Goal: Transaction & Acquisition: Purchase product/service

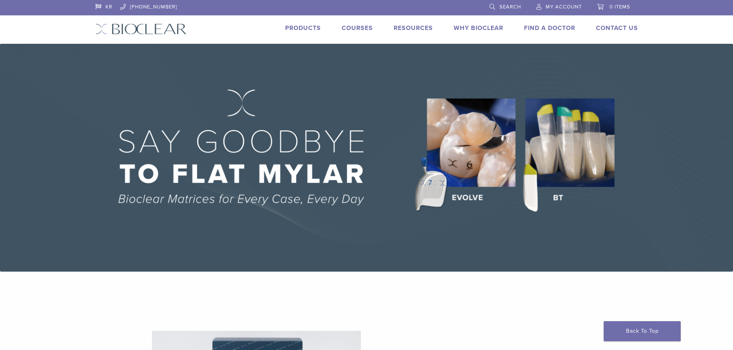
click at [483, 26] on link "Why Bioclear" at bounding box center [478, 28] width 50 height 8
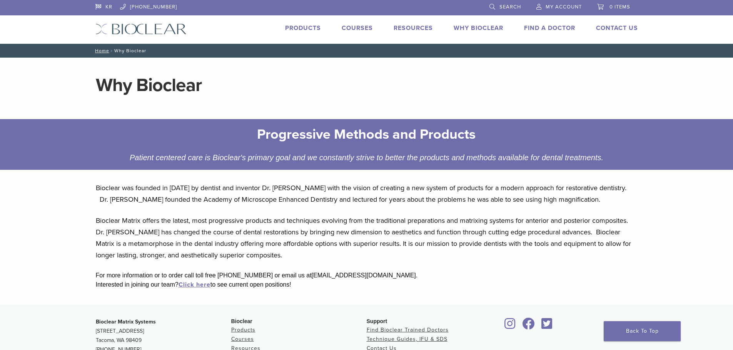
scroll to position [139, 0]
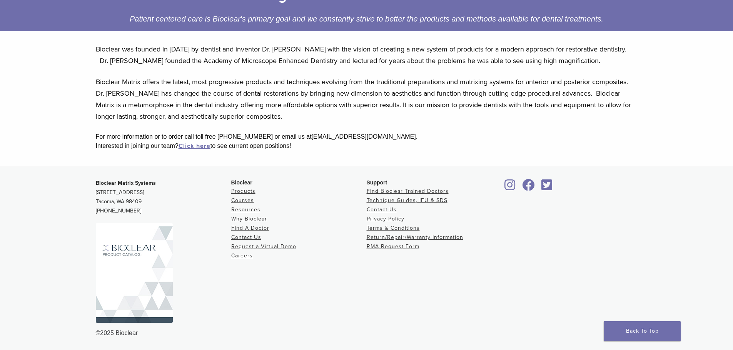
click at [131, 263] on img at bounding box center [134, 273] width 77 height 100
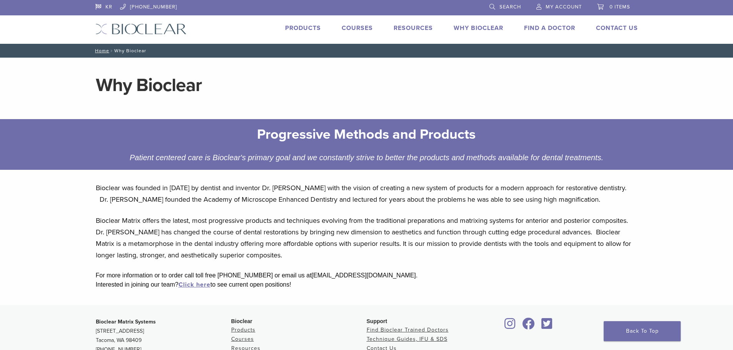
click at [482, 27] on link "Why Bioclear" at bounding box center [478, 28] width 50 height 8
click at [296, 26] on link "Products" at bounding box center [303, 28] width 36 height 8
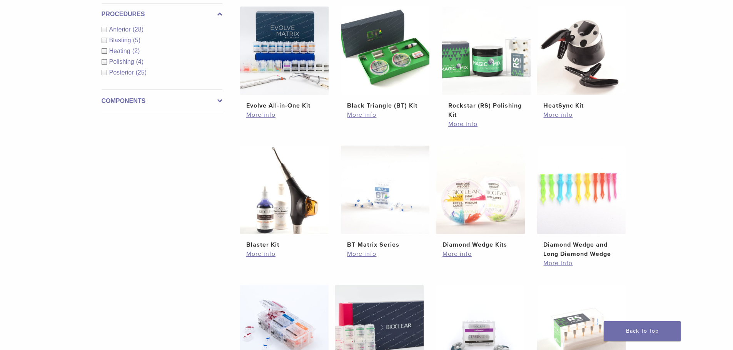
scroll to position [538, 0]
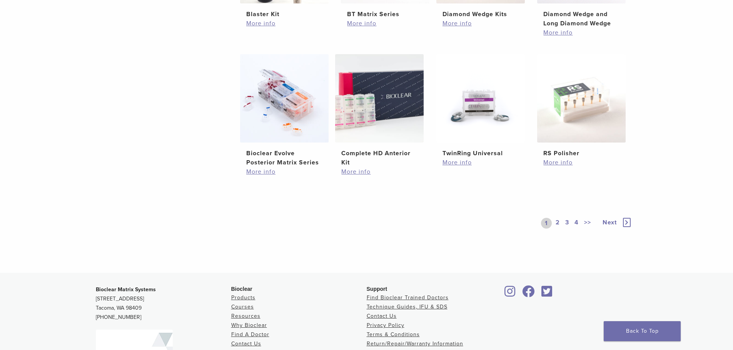
click at [576, 223] on link "4" at bounding box center [576, 223] width 7 height 11
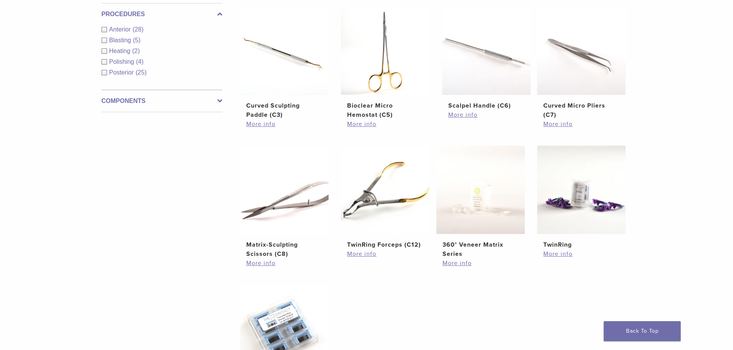
scroll to position [577, 0]
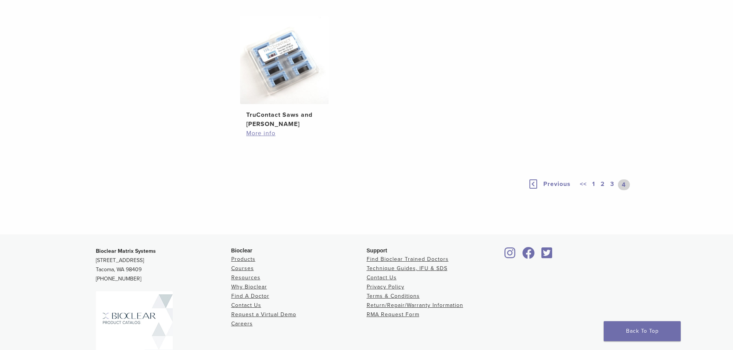
click at [611, 184] on link "3" at bounding box center [611, 185] width 7 height 11
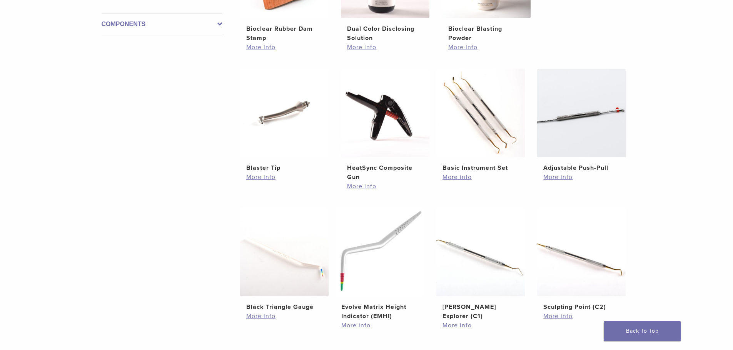
scroll to position [500, 0]
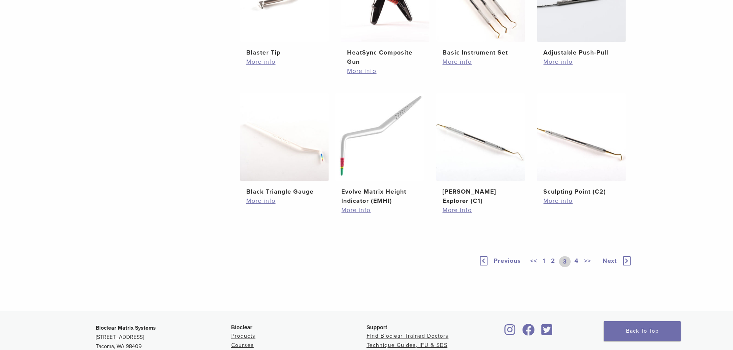
click at [587, 261] on link ">>" at bounding box center [587, 262] width 10 height 11
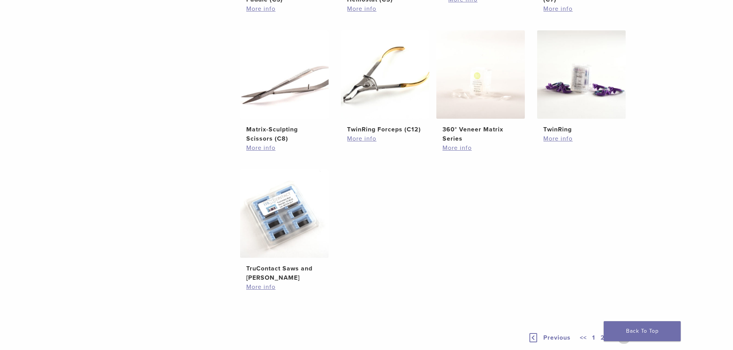
scroll to position [645, 0]
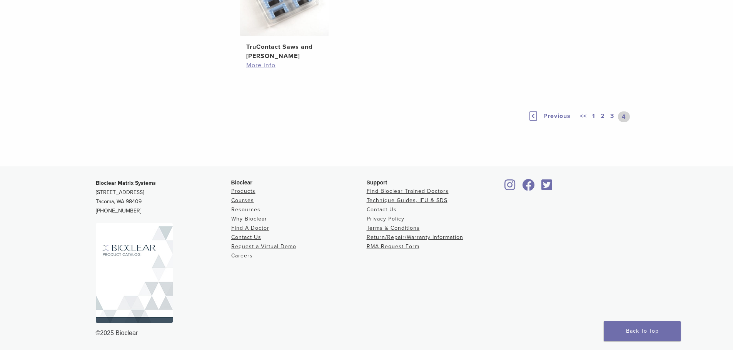
click at [603, 115] on link "2" at bounding box center [602, 117] width 7 height 11
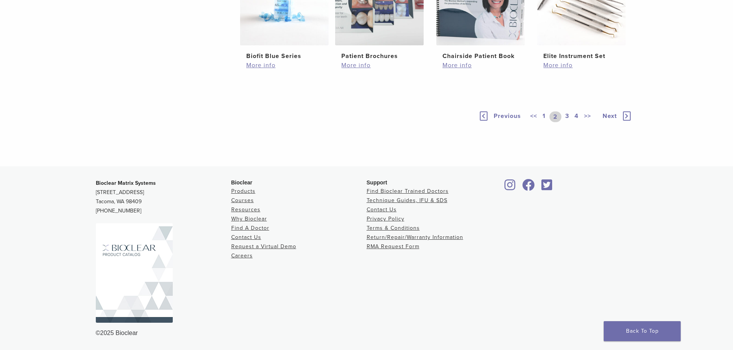
scroll to position [482, 0]
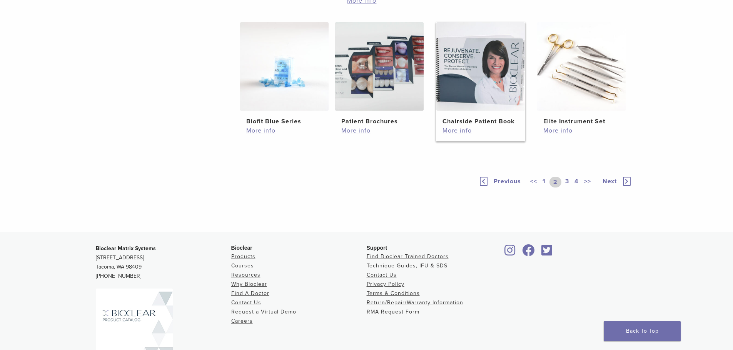
click at [468, 126] on h2 "Chairside Patient Book" at bounding box center [480, 121] width 76 height 9
